Goal: Information Seeking & Learning: Learn about a topic

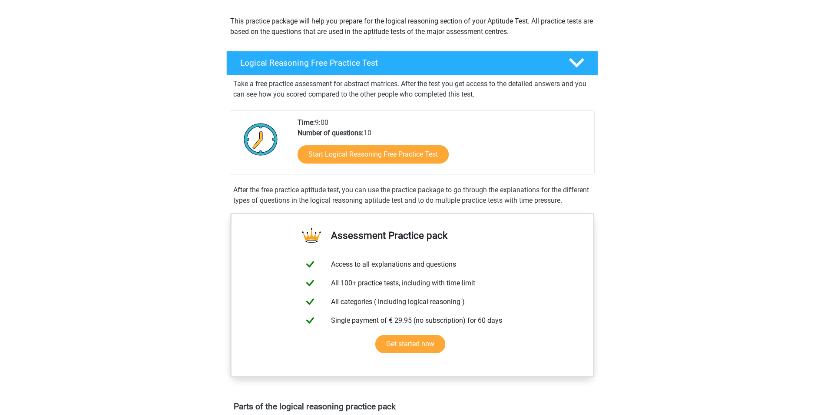
scroll to position [87, 0]
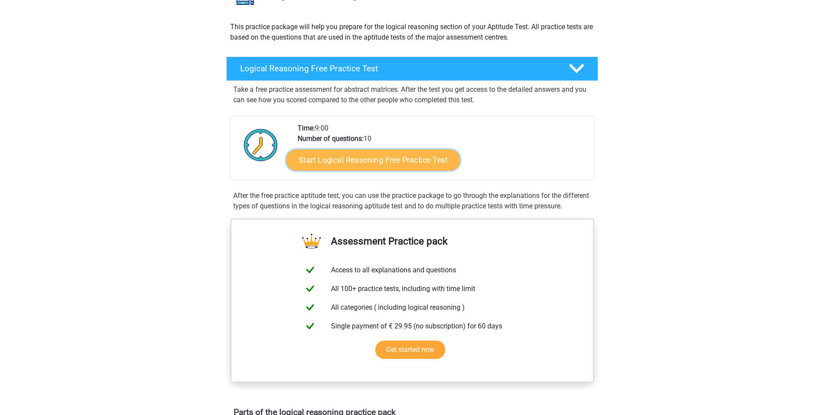
click at [357, 164] on link "Start Logical Reasoning Free Practice Test" at bounding box center [373, 159] width 174 height 21
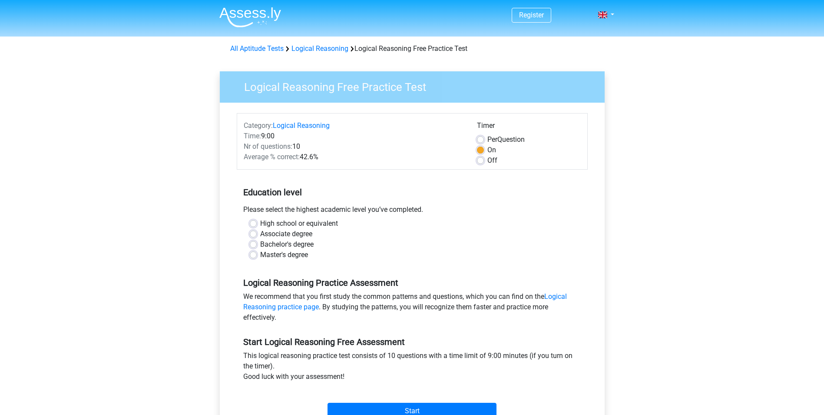
click at [484, 140] on div "Per Question" at bounding box center [529, 139] width 104 height 10
click at [488, 140] on label "Per Question" at bounding box center [506, 139] width 37 height 10
click at [483, 140] on input "Per Question" at bounding box center [480, 138] width 7 height 9
radio input "true"
click at [488, 147] on label "On" at bounding box center [492, 150] width 9 height 10
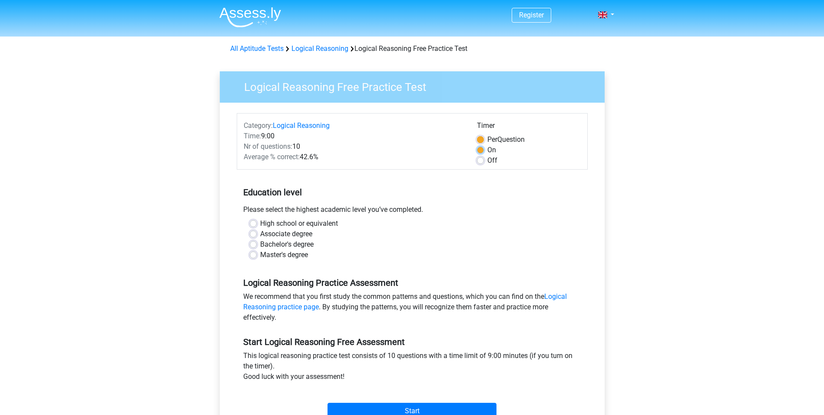
click at [480, 147] on input "On" at bounding box center [480, 149] width 7 height 9
radio input "true"
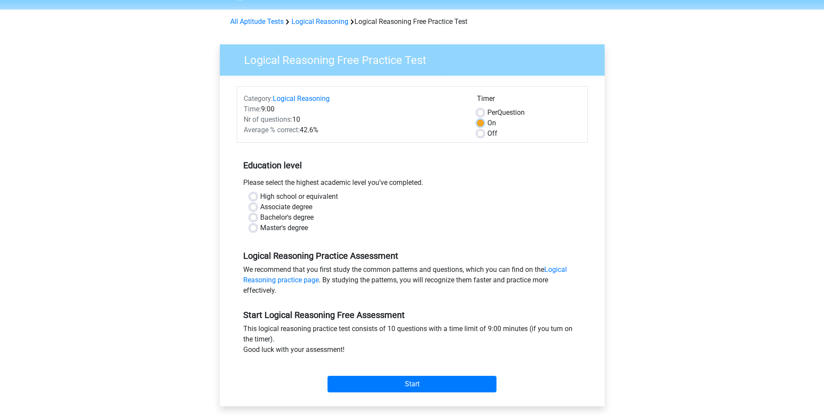
scroll to position [87, 0]
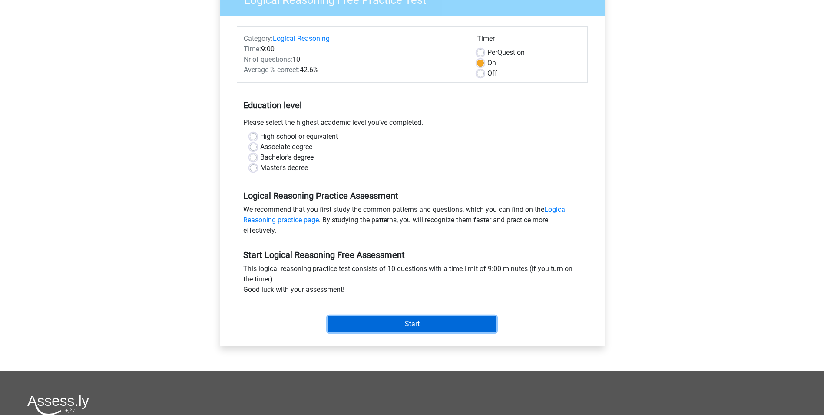
click at [407, 326] on input "Start" at bounding box center [412, 324] width 169 height 17
click at [325, 156] on div "Bachelor's degree" at bounding box center [412, 157] width 325 height 10
click at [301, 154] on label "Bachelor's degree" at bounding box center [286, 157] width 53 height 10
click at [257, 154] on input "Bachelor's degree" at bounding box center [253, 156] width 7 height 9
radio input "true"
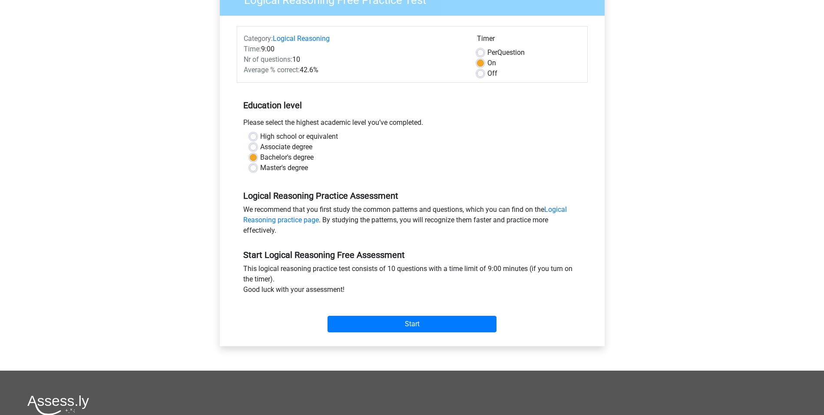
click at [294, 169] on label "Master's degree" at bounding box center [284, 168] width 48 height 10
click at [257, 169] on input "Master's degree" at bounding box center [253, 167] width 7 height 9
radio input "true"
drag, startPoint x: 376, startPoint y: 323, endPoint x: 412, endPoint y: 259, distance: 72.8
click at [412, 259] on div "Start Logical Reasoning Free Assessment This logical reasoning practice test co…" at bounding box center [412, 287] width 351 height 96
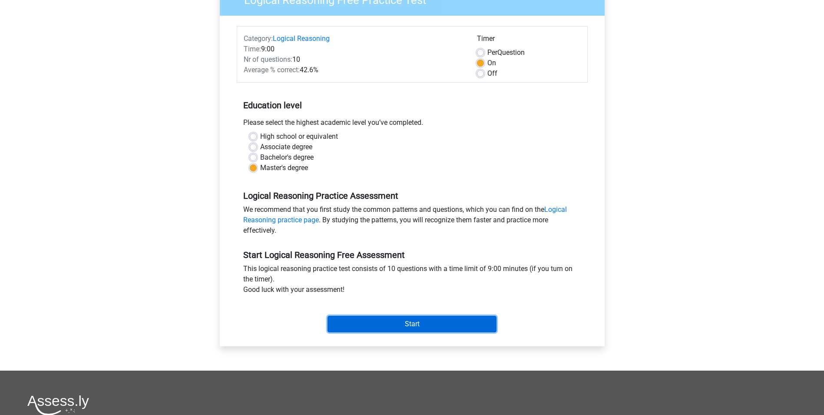
click at [410, 323] on input "Start" at bounding box center [412, 324] width 169 height 17
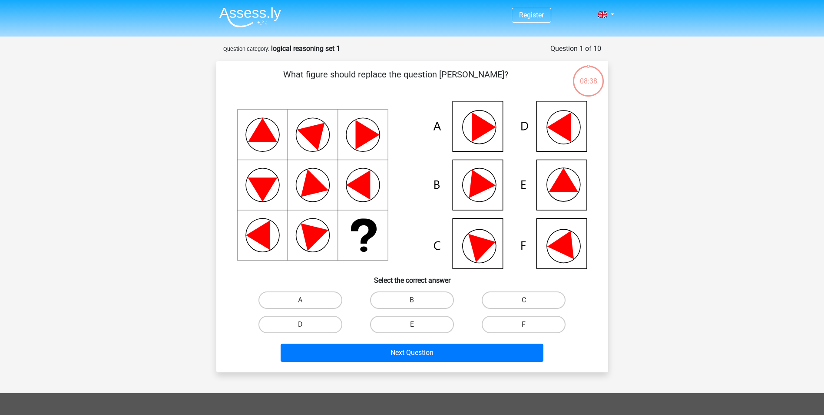
click at [423, 322] on label "E" at bounding box center [412, 324] width 84 height 17
click at [418, 324] on input "E" at bounding box center [415, 327] width 6 height 6
radio input "true"
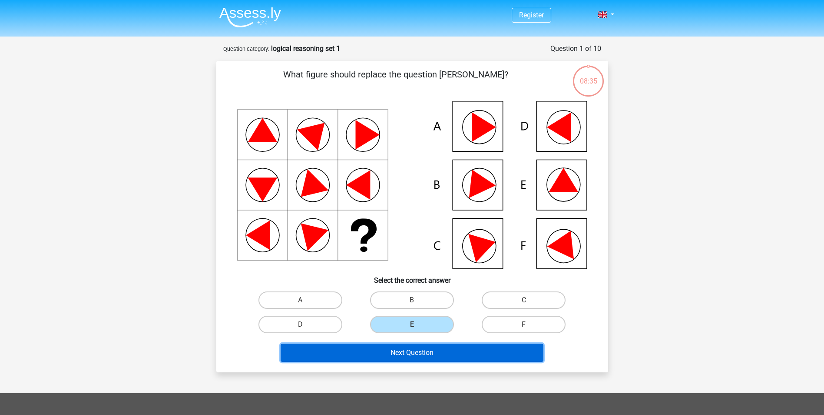
click at [422, 355] on button "Next Question" at bounding box center [412, 352] width 263 height 18
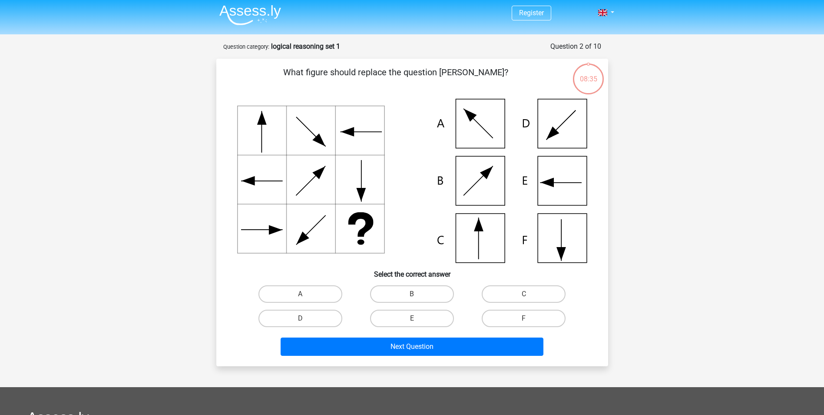
scroll to position [43, 0]
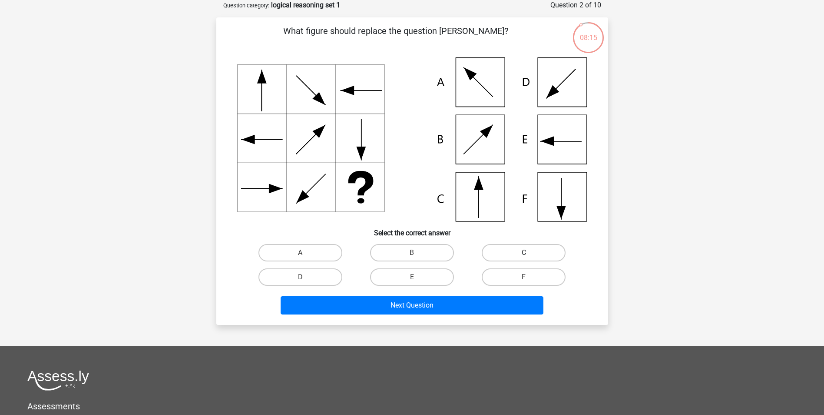
click at [511, 258] on label "C" at bounding box center [524, 252] width 84 height 17
click at [524, 258] on input "C" at bounding box center [527, 256] width 6 height 6
radio input "true"
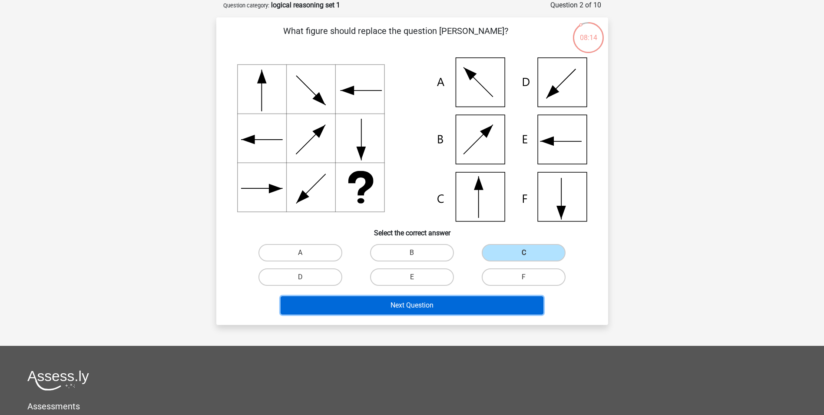
click at [442, 299] on button "Next Question" at bounding box center [412, 305] width 263 height 18
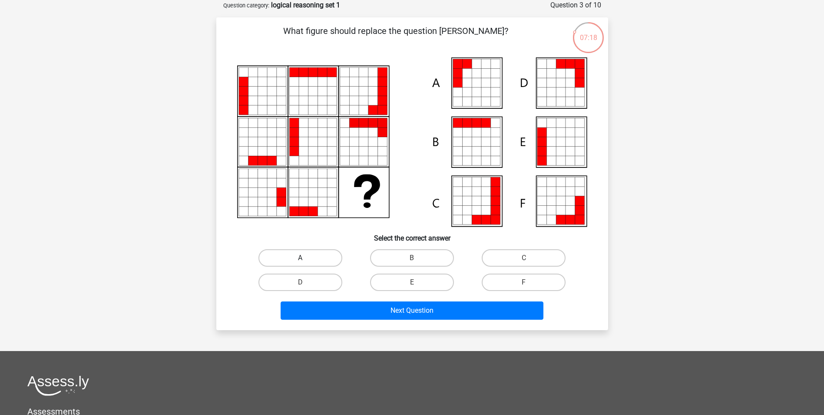
click at [273, 257] on label "A" at bounding box center [301, 257] width 84 height 17
click at [300, 258] on input "A" at bounding box center [303, 261] width 6 height 6
radio input "true"
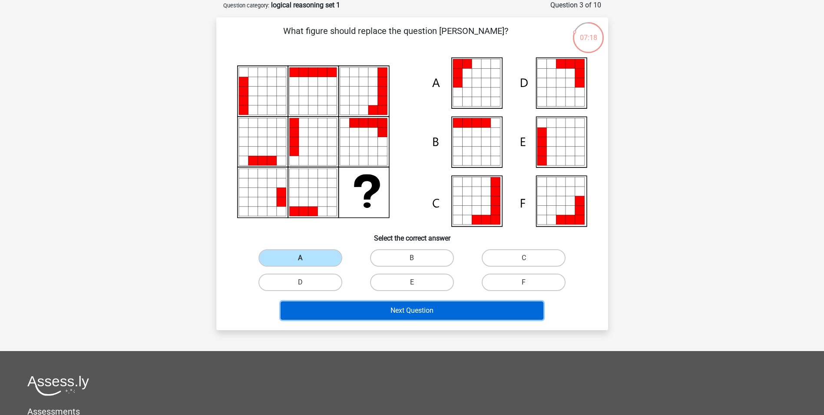
click at [365, 317] on button "Next Question" at bounding box center [412, 310] width 263 height 18
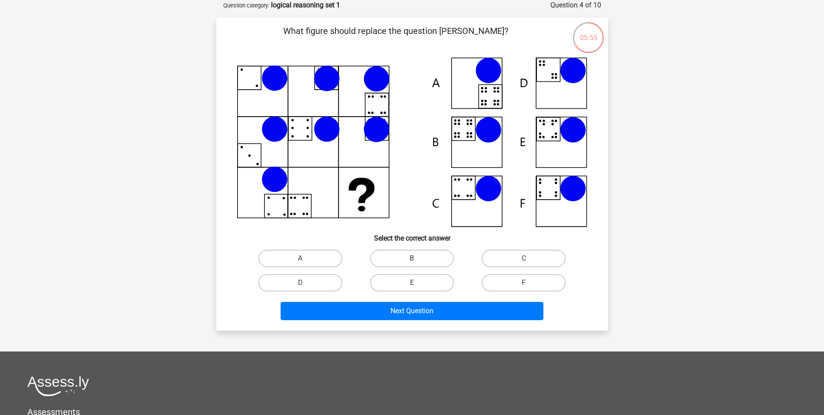
click at [397, 252] on label "B" at bounding box center [412, 257] width 84 height 17
click at [412, 258] on input "B" at bounding box center [415, 261] width 6 height 6
radio input "true"
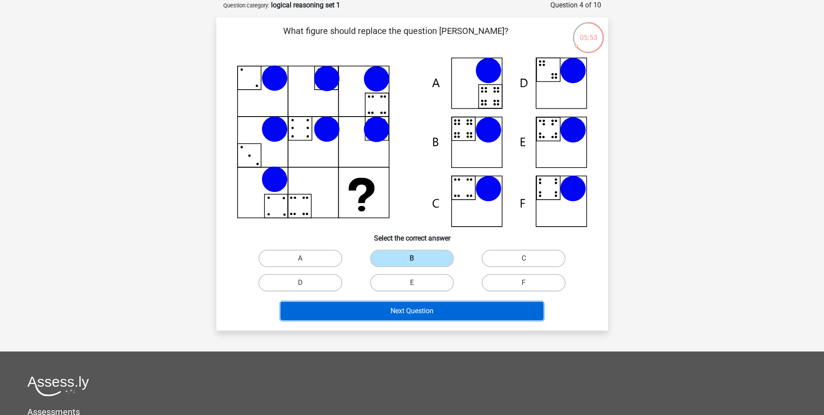
click at [415, 312] on button "Next Question" at bounding box center [412, 311] width 263 height 18
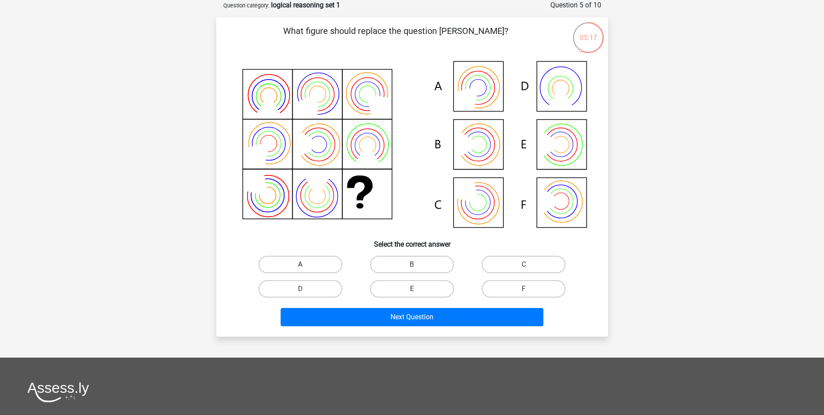
click at [318, 265] on label "A" at bounding box center [301, 264] width 84 height 17
click at [306, 265] on input "A" at bounding box center [303, 267] width 6 height 6
radio input "true"
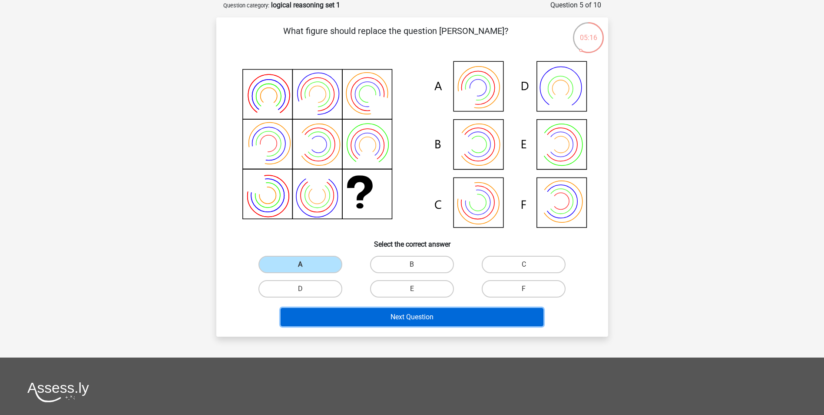
click at [340, 312] on button "Next Question" at bounding box center [412, 317] width 263 height 18
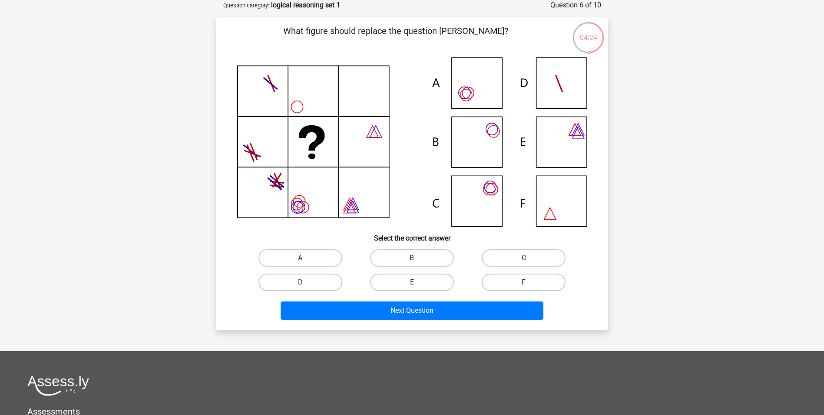
click at [395, 257] on label "B" at bounding box center [412, 257] width 84 height 17
click at [412, 258] on input "B" at bounding box center [415, 261] width 6 height 6
radio input "true"
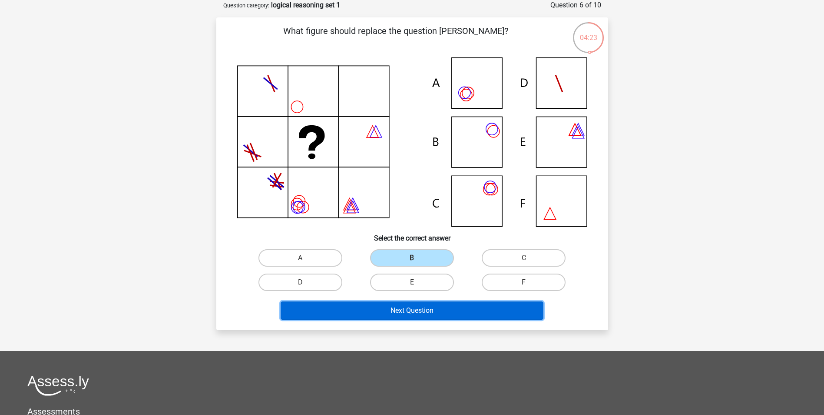
click at [398, 312] on button "Next Question" at bounding box center [412, 310] width 263 height 18
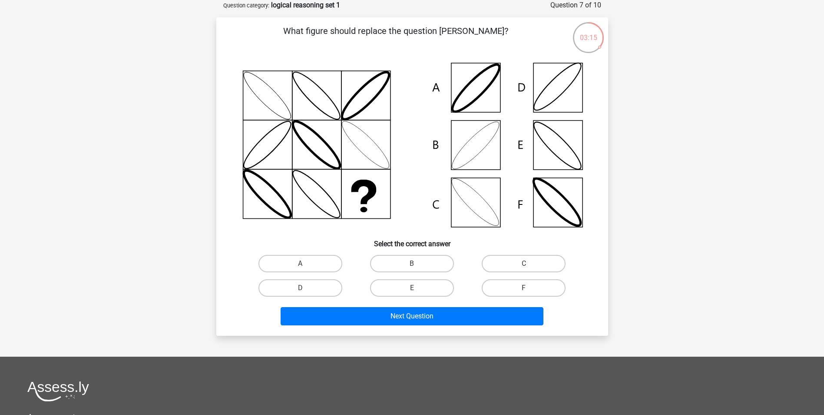
click at [420, 273] on div "B" at bounding box center [412, 263] width 112 height 24
click at [420, 264] on label "B" at bounding box center [412, 263] width 84 height 17
click at [418, 264] on input "B" at bounding box center [415, 266] width 6 height 6
radio input "true"
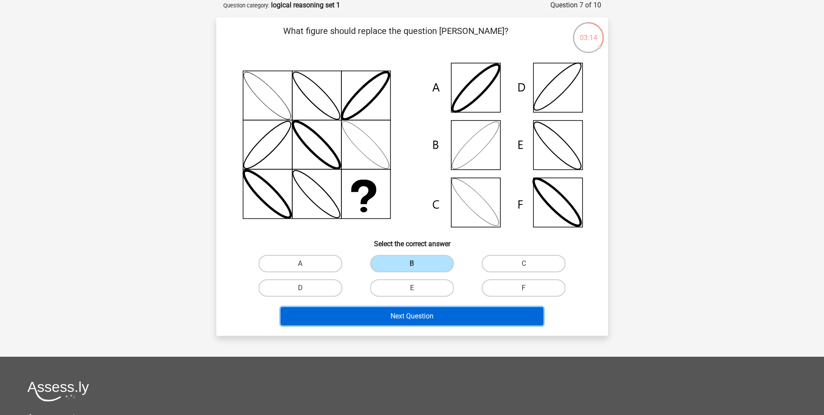
click at [431, 319] on button "Next Question" at bounding box center [412, 316] width 263 height 18
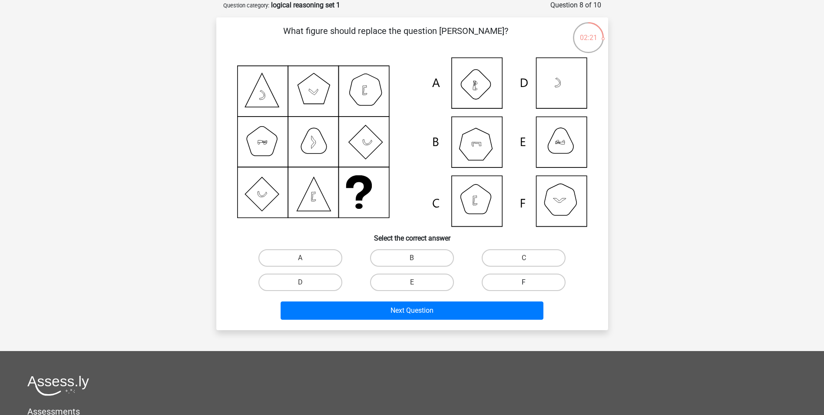
click at [499, 286] on label "F" at bounding box center [524, 281] width 84 height 17
click at [524, 286] on input "F" at bounding box center [527, 285] width 6 height 6
radio input "true"
click at [449, 319] on div "Next Question" at bounding box center [413, 312] width 336 height 22
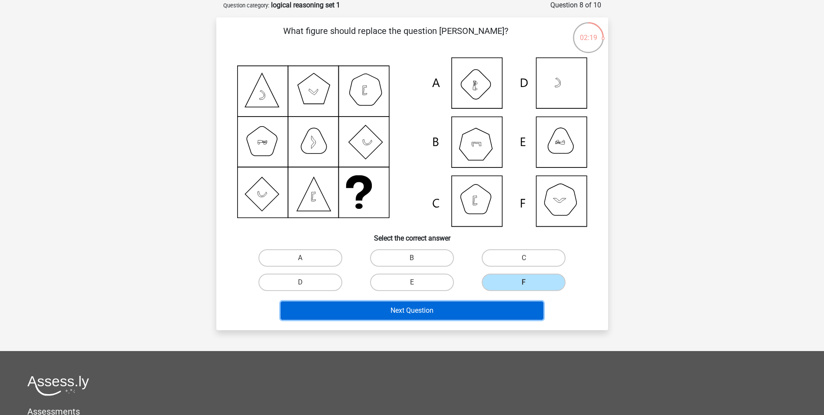
click at [445, 309] on button "Next Question" at bounding box center [412, 310] width 263 height 18
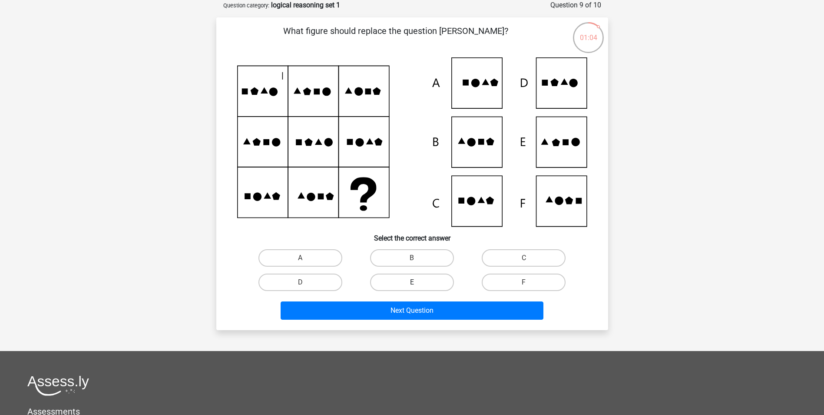
click at [408, 278] on label "E" at bounding box center [412, 281] width 84 height 17
click at [412, 282] on input "E" at bounding box center [415, 285] width 6 height 6
radio input "true"
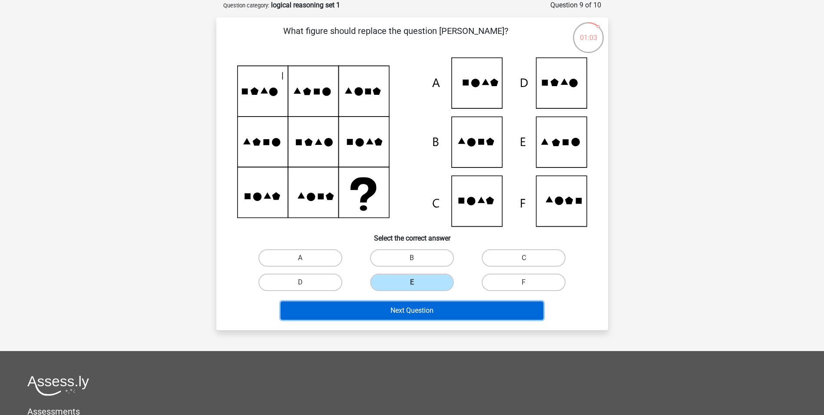
click at [390, 314] on button "Next Question" at bounding box center [412, 310] width 263 height 18
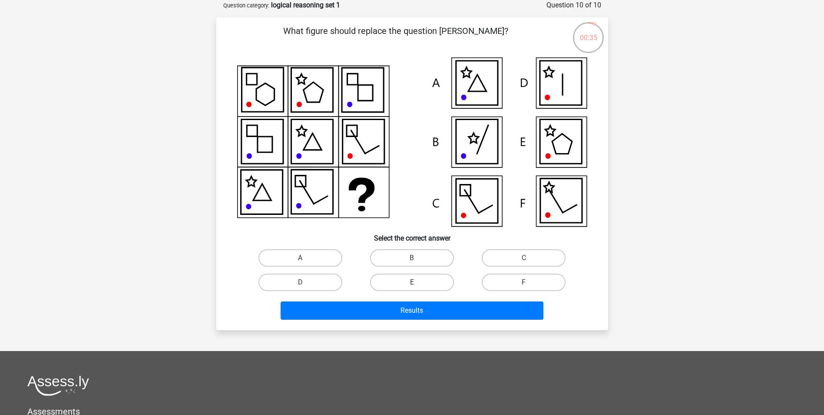
click at [429, 275] on label "E" at bounding box center [412, 281] width 84 height 17
click at [418, 282] on input "E" at bounding box center [415, 285] width 6 height 6
radio input "true"
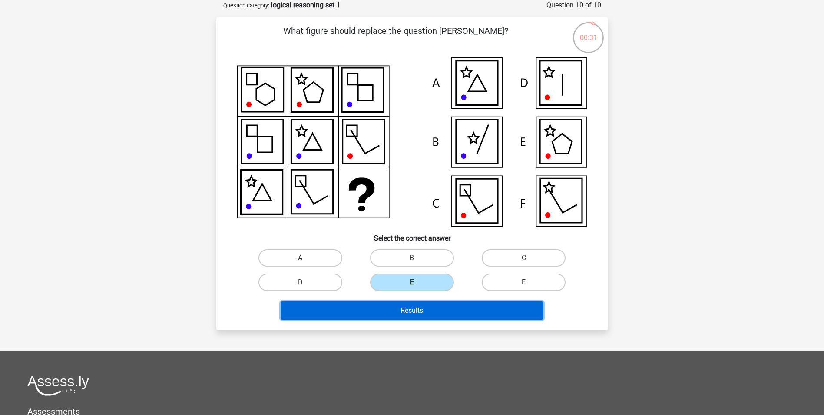
click at [431, 305] on button "Results" at bounding box center [412, 310] width 263 height 18
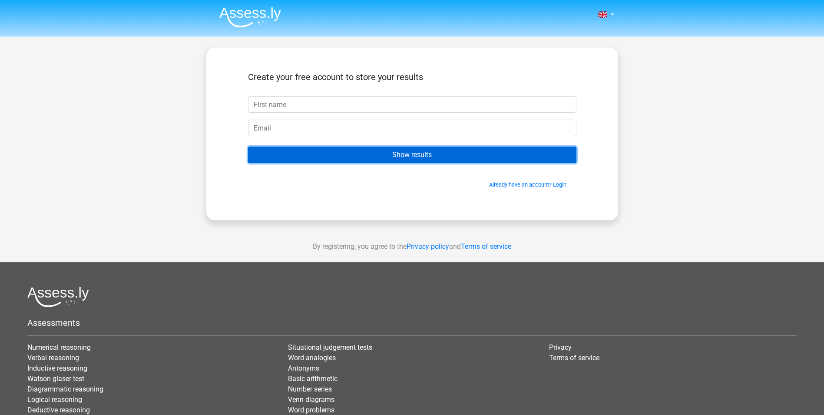
click at [432, 155] on input "Show results" at bounding box center [412, 154] width 329 height 17
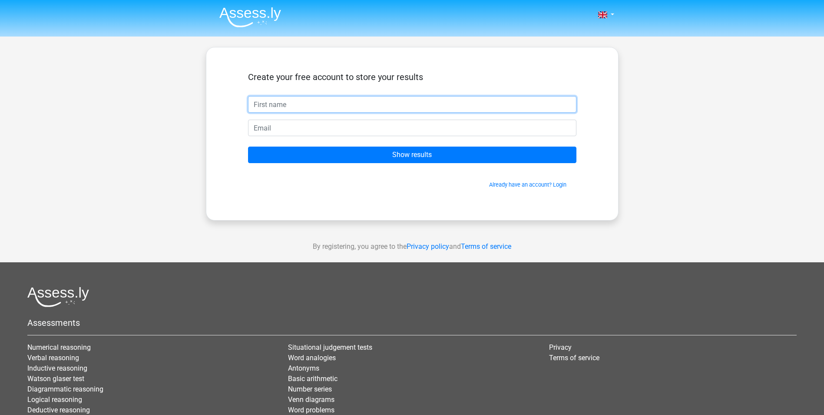
click at [309, 109] on input "text" at bounding box center [412, 104] width 329 height 17
type input "kkk"
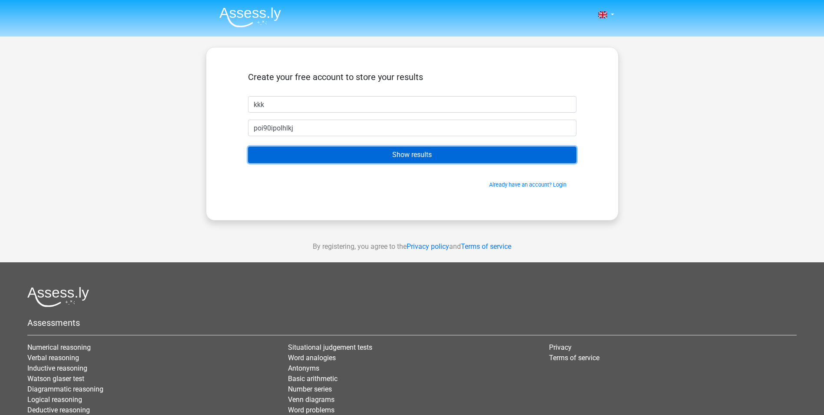
click at [440, 149] on input "Show results" at bounding box center [412, 154] width 329 height 17
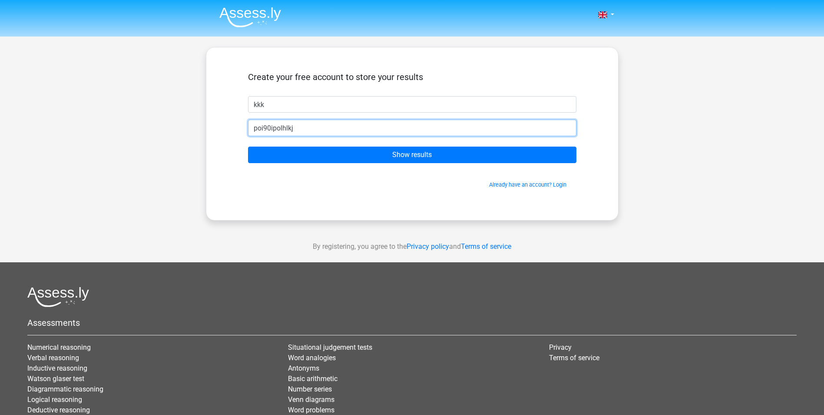
click at [292, 129] on input "poi90ipolhlkj" at bounding box center [412, 128] width 329 height 17
type input "[EMAIL_ADDRESS][DOMAIN_NAME]"
click at [248, 146] on input "Show results" at bounding box center [412, 154] width 329 height 17
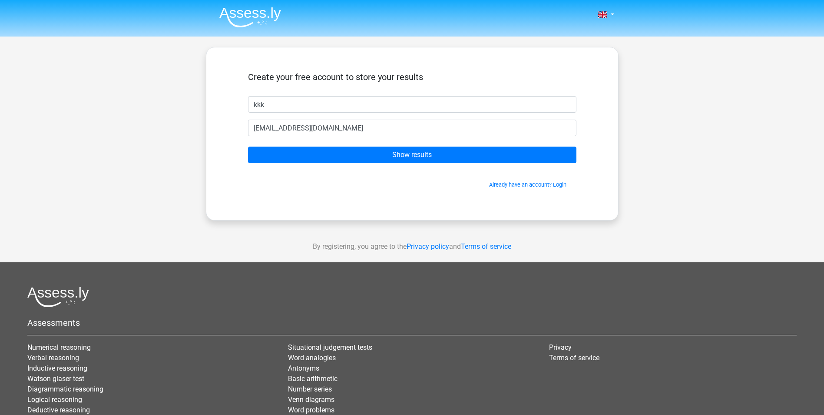
click at [377, 144] on form "Create your free account to store your results kkk [EMAIL_ADDRESS][DOMAIN_NAME]…" at bounding box center [412, 130] width 329 height 117
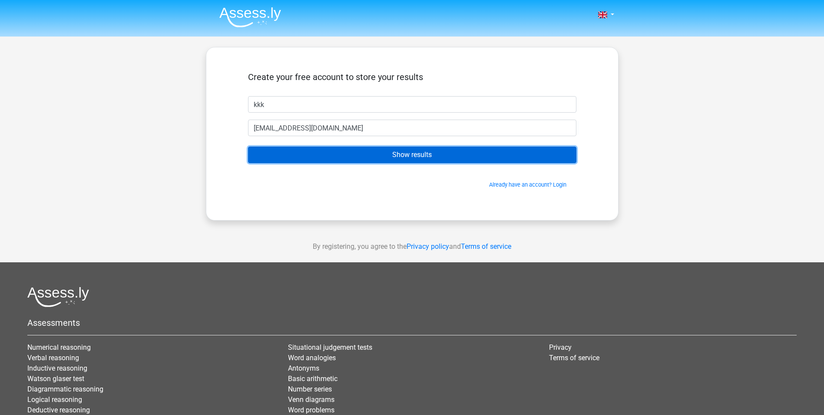
click at [382, 154] on input "Show results" at bounding box center [412, 154] width 329 height 17
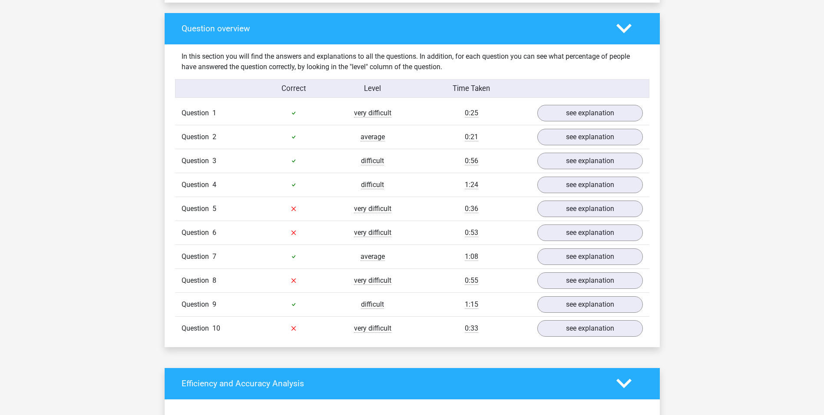
scroll to position [608, 0]
